Goal: Navigation & Orientation: Find specific page/section

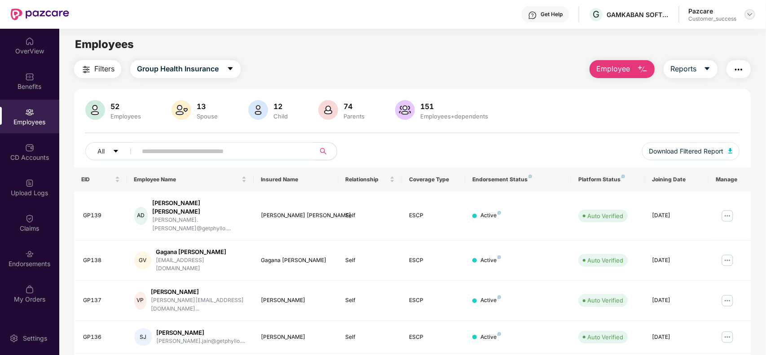
click at [749, 16] on img at bounding box center [749, 14] width 7 height 7
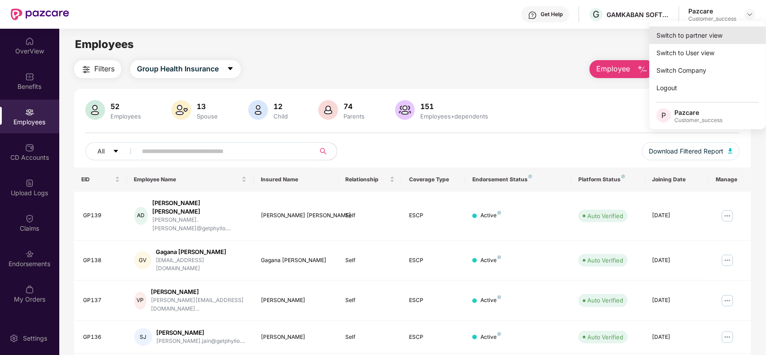
click at [696, 36] on div "Switch to partner view" at bounding box center [707, 35] width 117 height 18
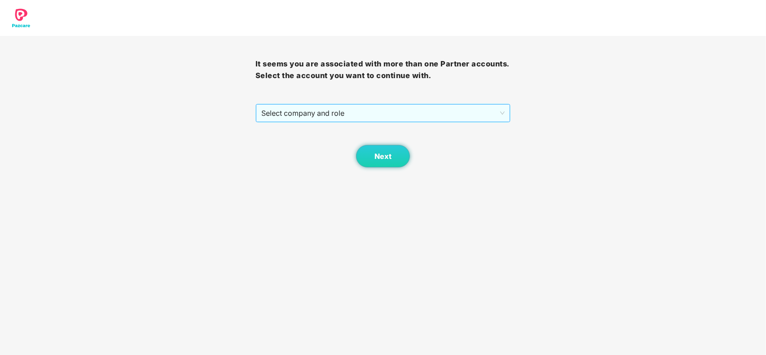
click at [383, 113] on span "Select company and role" at bounding box center [383, 113] width 244 height 17
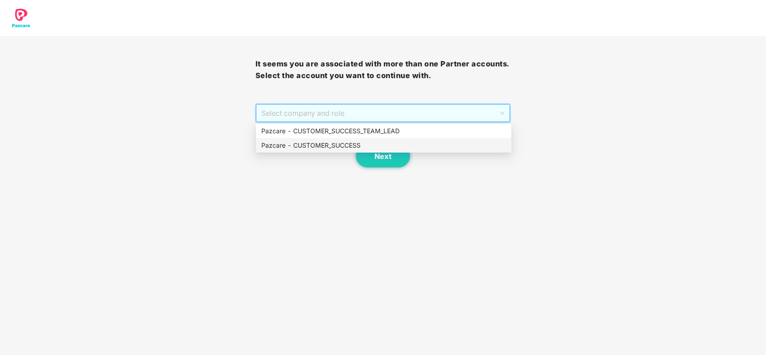
click at [338, 144] on div "Pazcare - CUSTOMER_SUCCESS" at bounding box center [383, 146] width 245 height 10
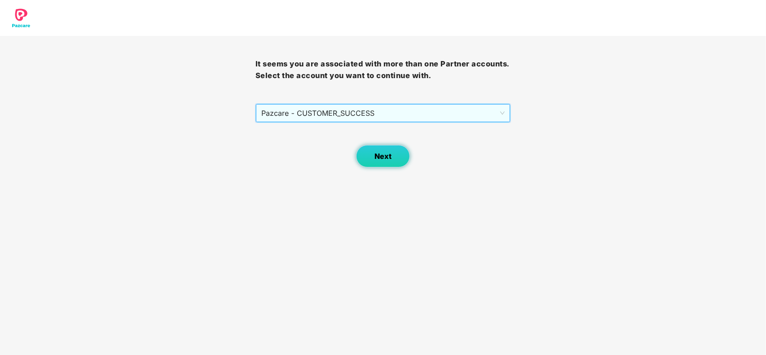
click at [385, 164] on button "Next" at bounding box center [383, 156] width 54 height 22
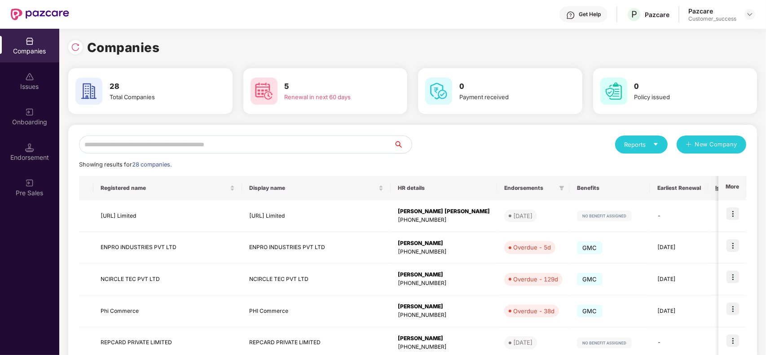
click at [226, 147] on input "text" at bounding box center [236, 145] width 315 height 18
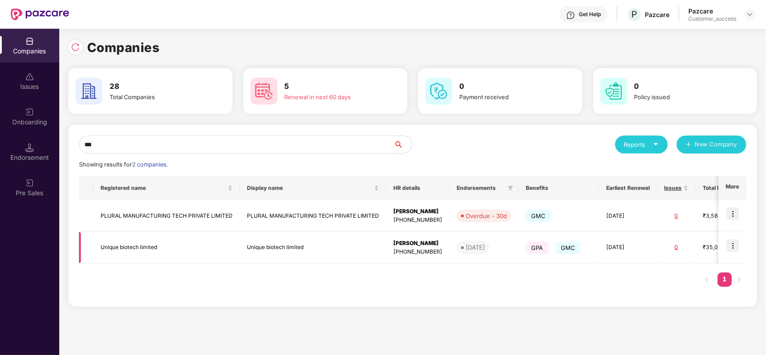
type input "***"
click at [735, 247] on img at bounding box center [733, 245] width 13 height 13
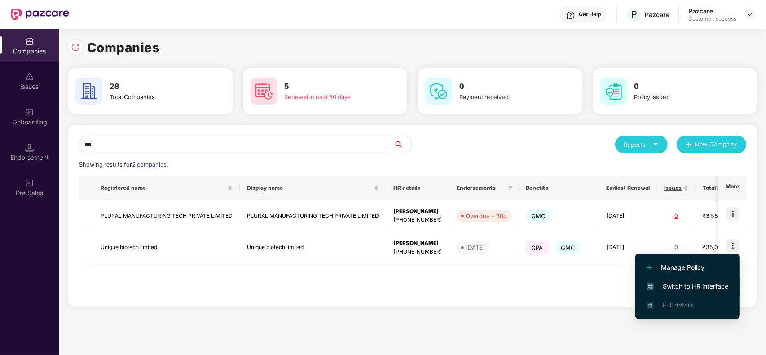
click at [689, 286] on span "Switch to HR interface" at bounding box center [688, 287] width 82 height 10
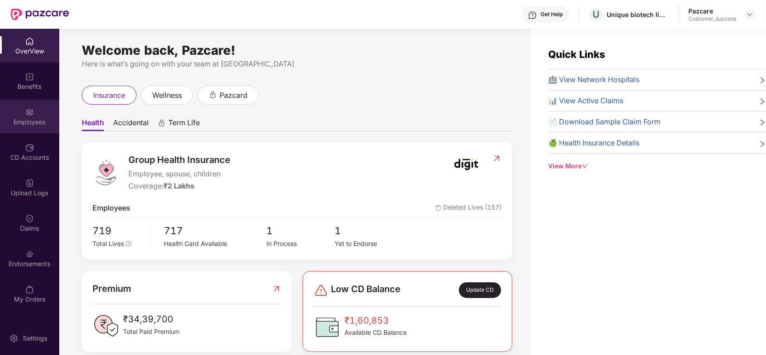
click at [25, 122] on div "Employees" at bounding box center [29, 122] width 59 height 9
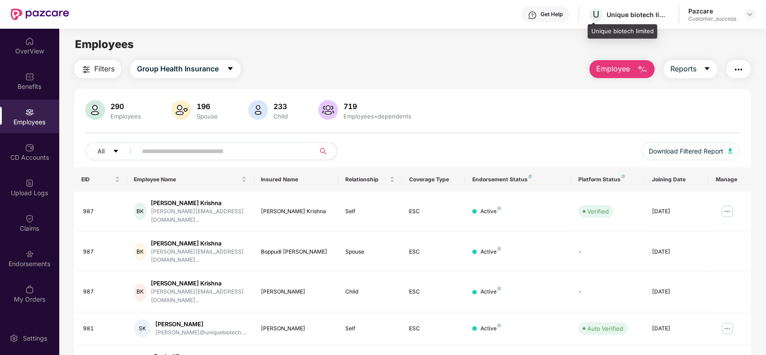
drag, startPoint x: 639, startPoint y: 16, endPoint x: 654, endPoint y: 34, distance: 23.6
click at [654, 34] on div "Unique biotech limited" at bounding box center [623, 31] width 70 height 14
drag, startPoint x: 654, startPoint y: 32, endPoint x: 591, endPoint y: 30, distance: 63.8
click at [591, 30] on div "Unique biotech limited" at bounding box center [623, 31] width 70 height 14
copy div "Unique biotech limited"
